Goal: Task Accomplishment & Management: Manage account settings

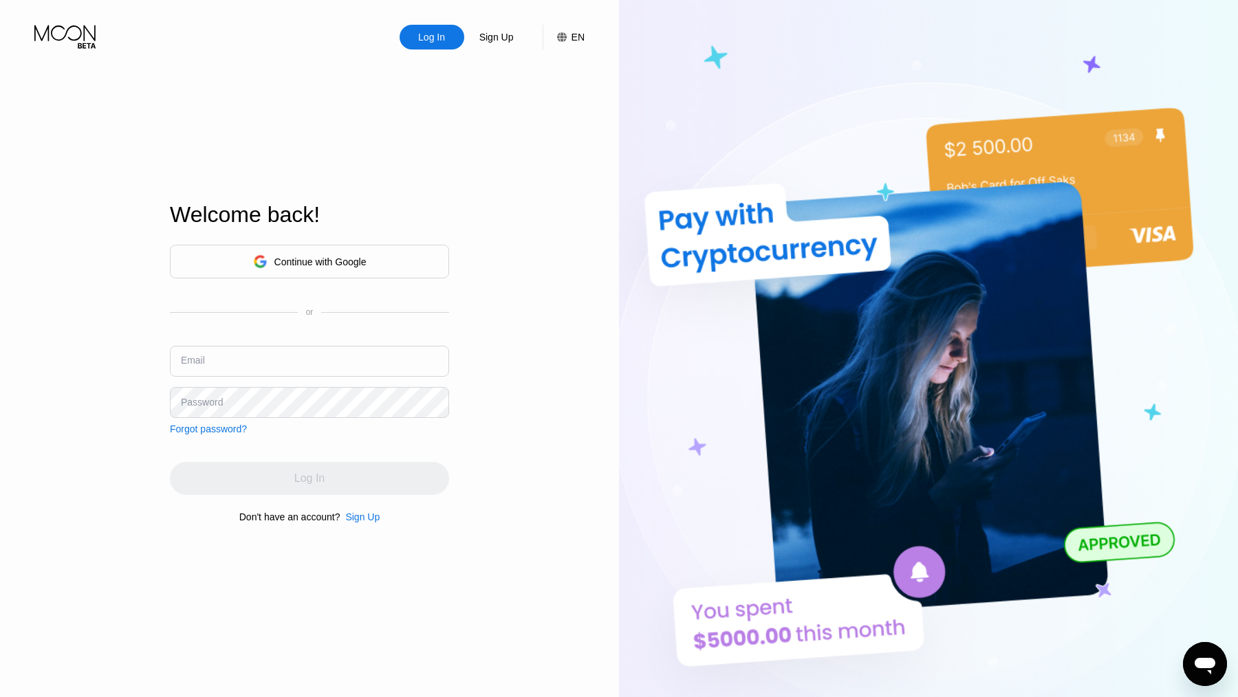
click at [265, 357] on input "text" at bounding box center [309, 361] width 279 height 31
paste input "[EMAIL_ADDRESS][DOMAIN_NAME]"
type input "[EMAIL_ADDRESS][DOMAIN_NAME]"
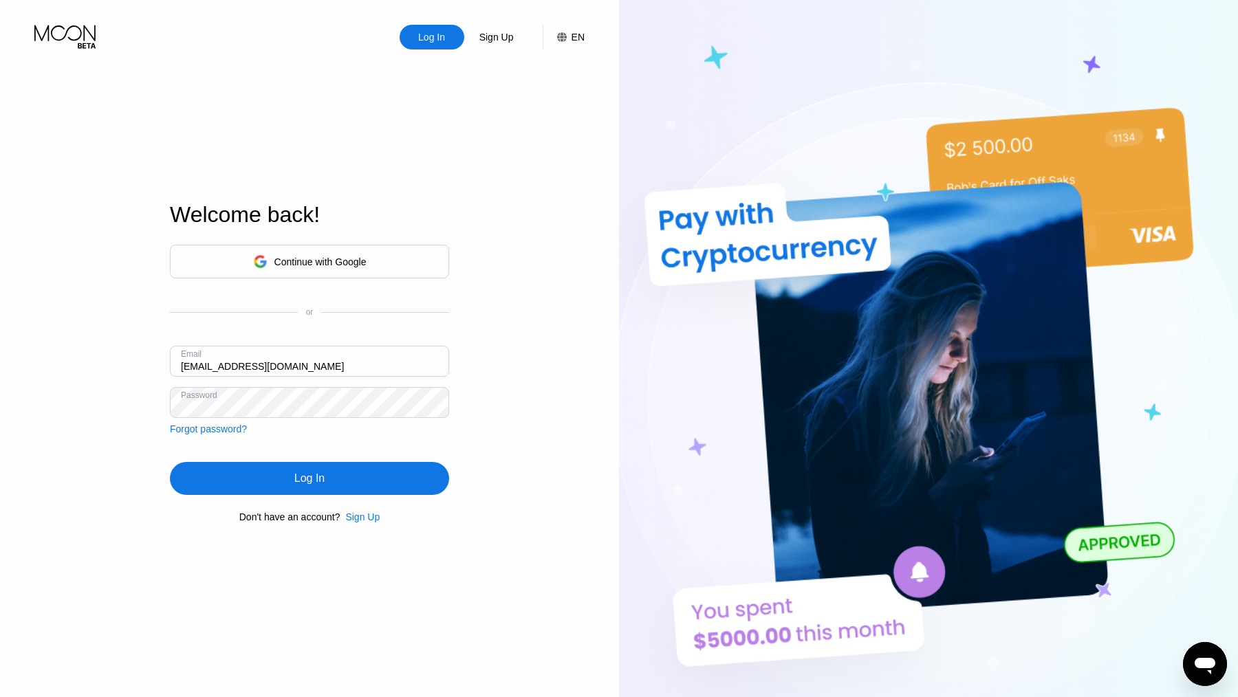
click at [281, 480] on div "Log In" at bounding box center [309, 478] width 279 height 33
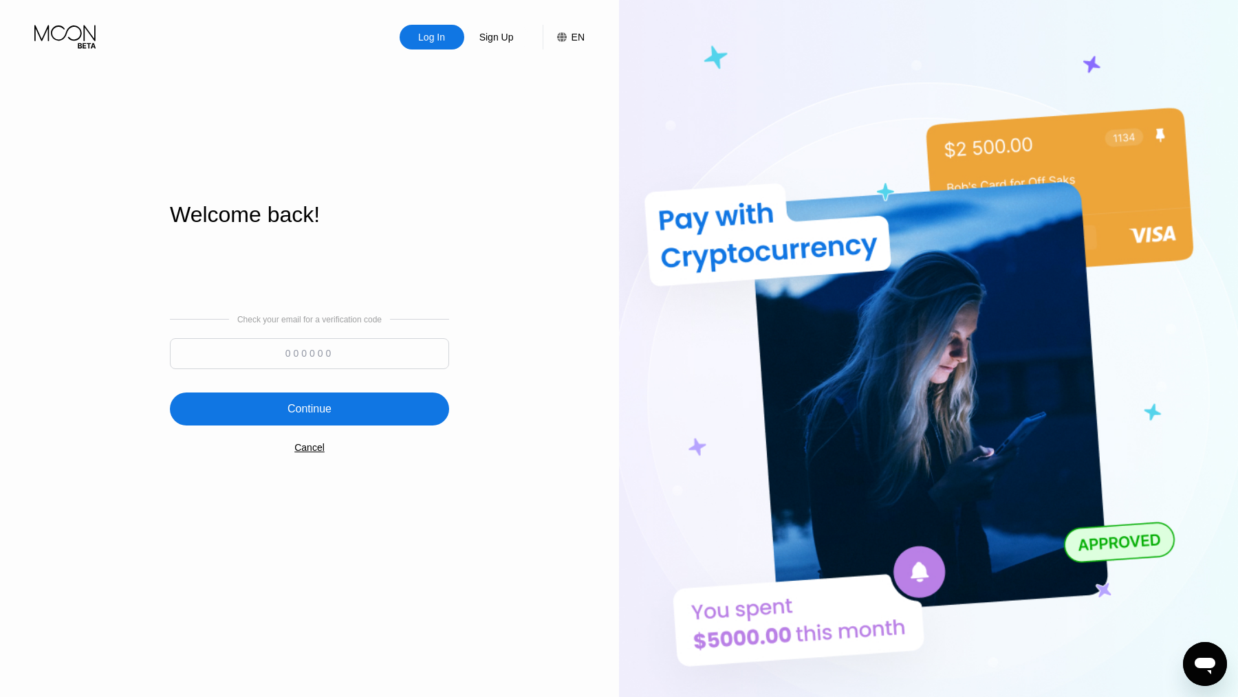
click at [277, 347] on input at bounding box center [309, 353] width 279 height 31
paste input "573427"
type input "573427"
click at [285, 409] on div "Continue" at bounding box center [309, 409] width 279 height 33
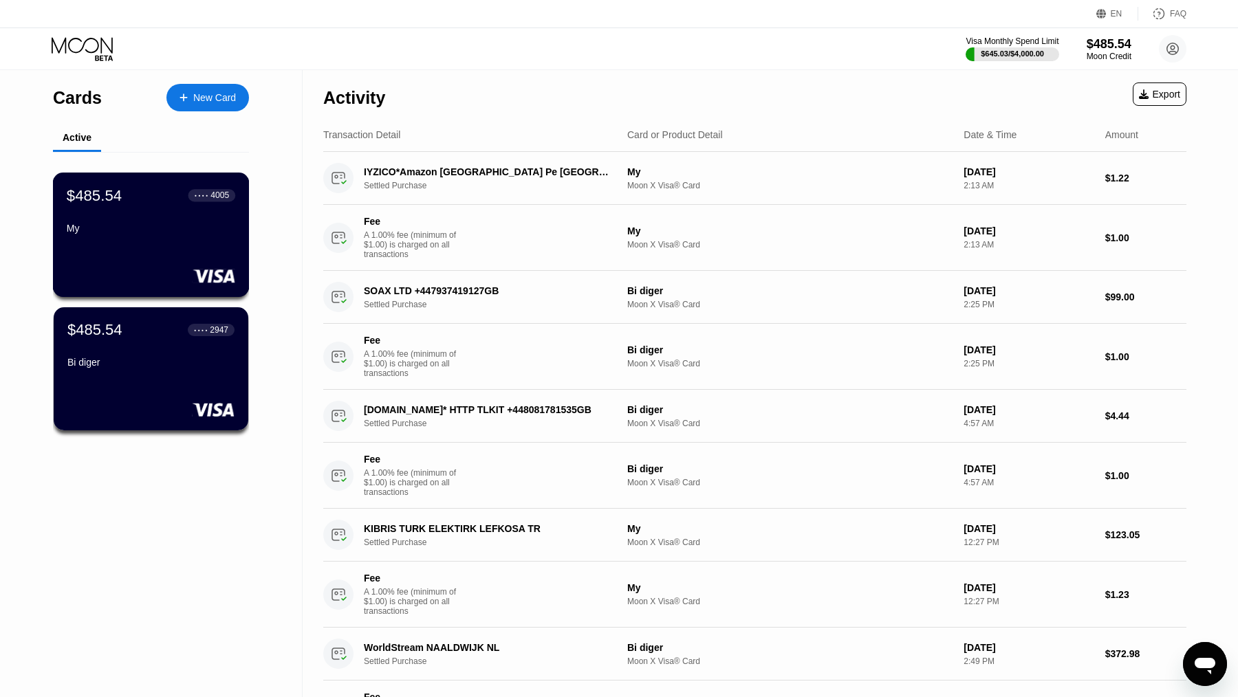
click at [193, 234] on div "My" at bounding box center [151, 228] width 168 height 11
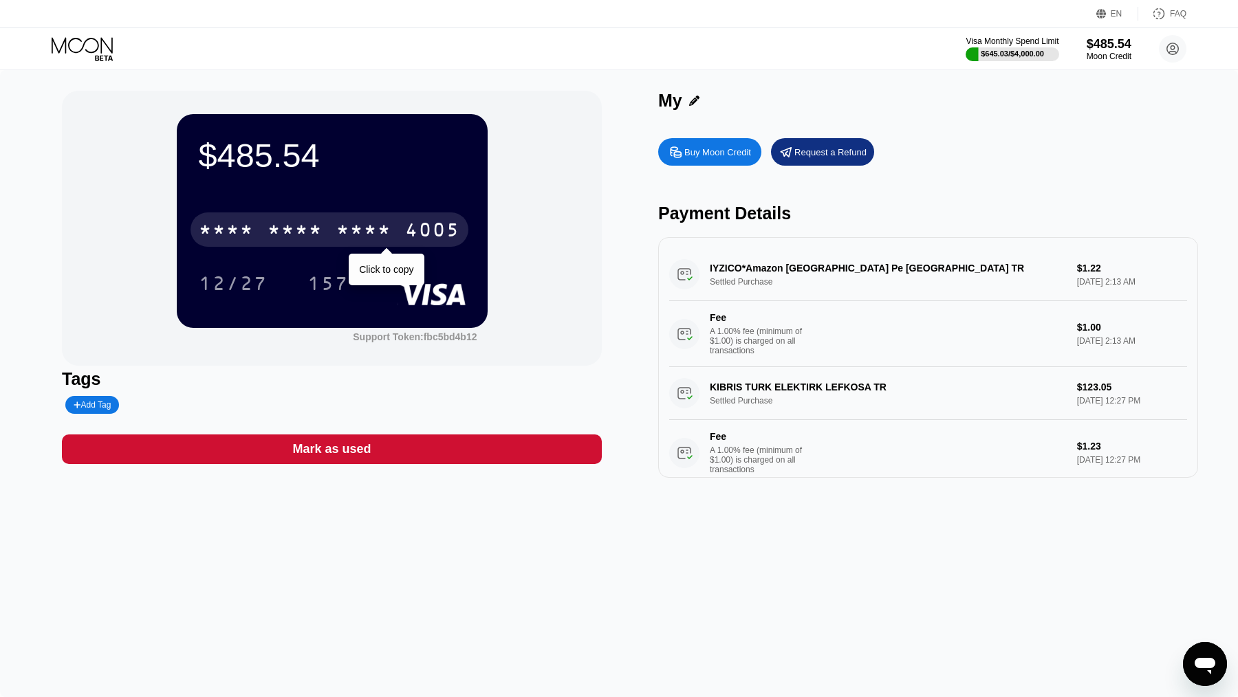
click at [230, 226] on div "* * * *" at bounding box center [226, 232] width 55 height 22
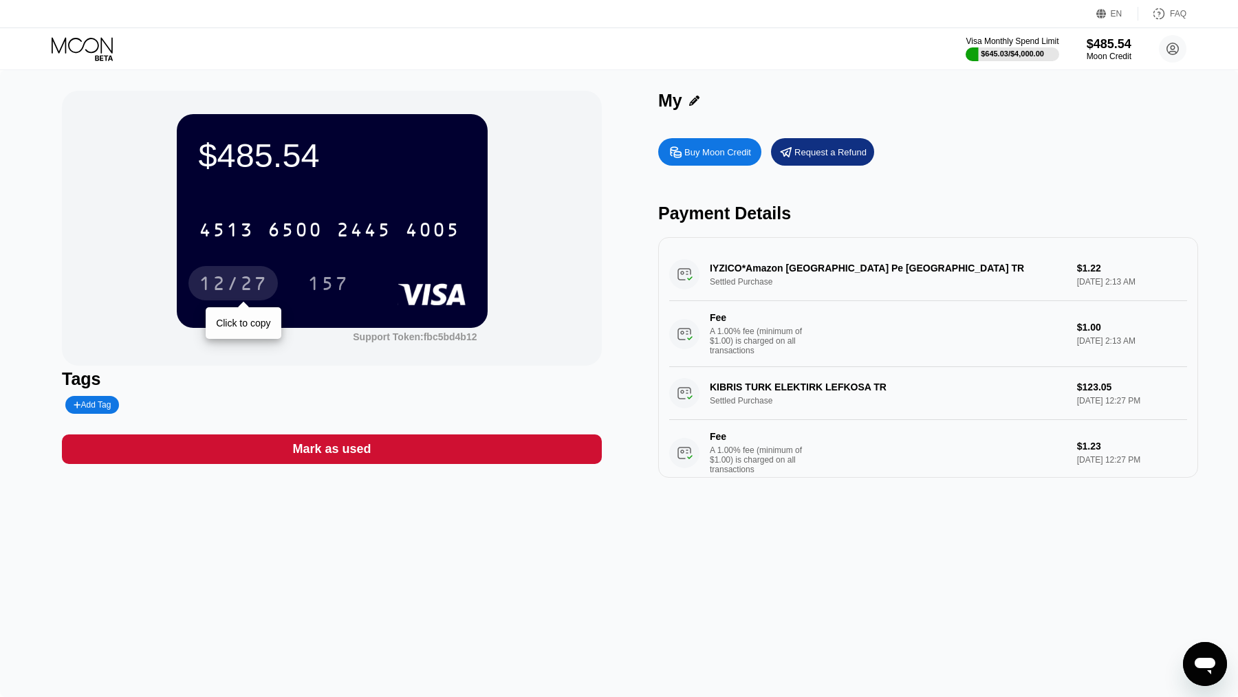
click at [254, 287] on div "12/27" at bounding box center [233, 285] width 69 height 22
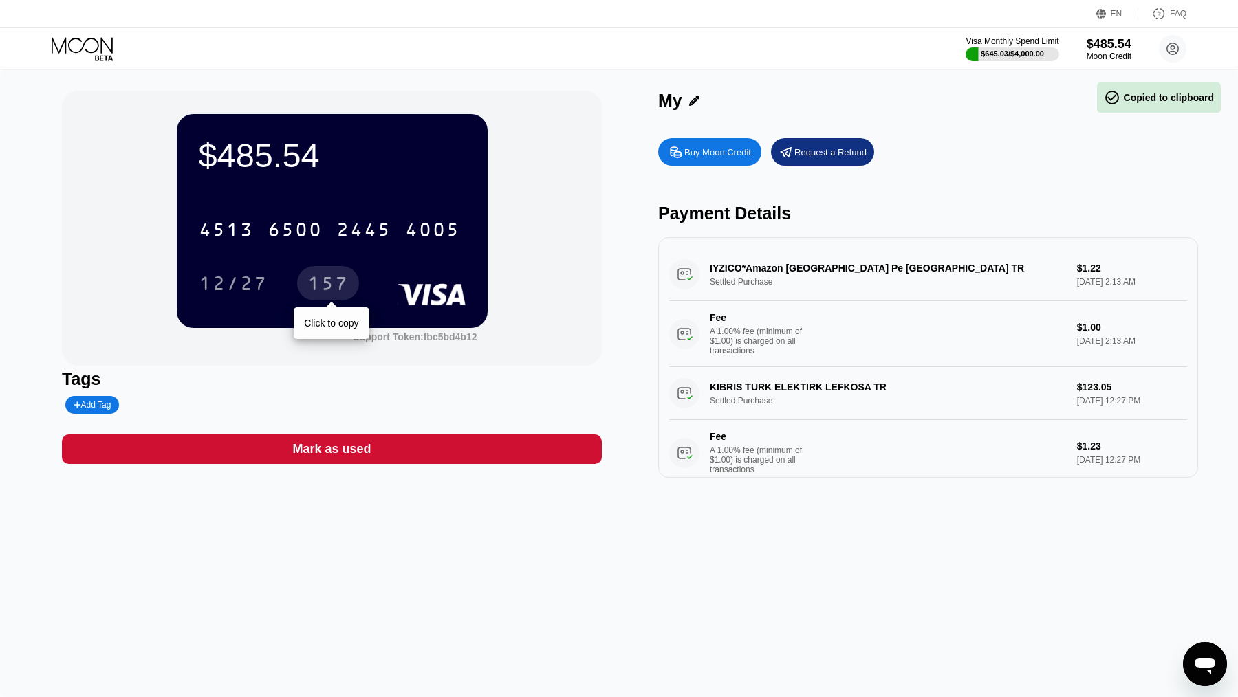
click at [334, 289] on div "157" at bounding box center [327, 285] width 41 height 22
